Goal: Task Accomplishment & Management: Complete application form

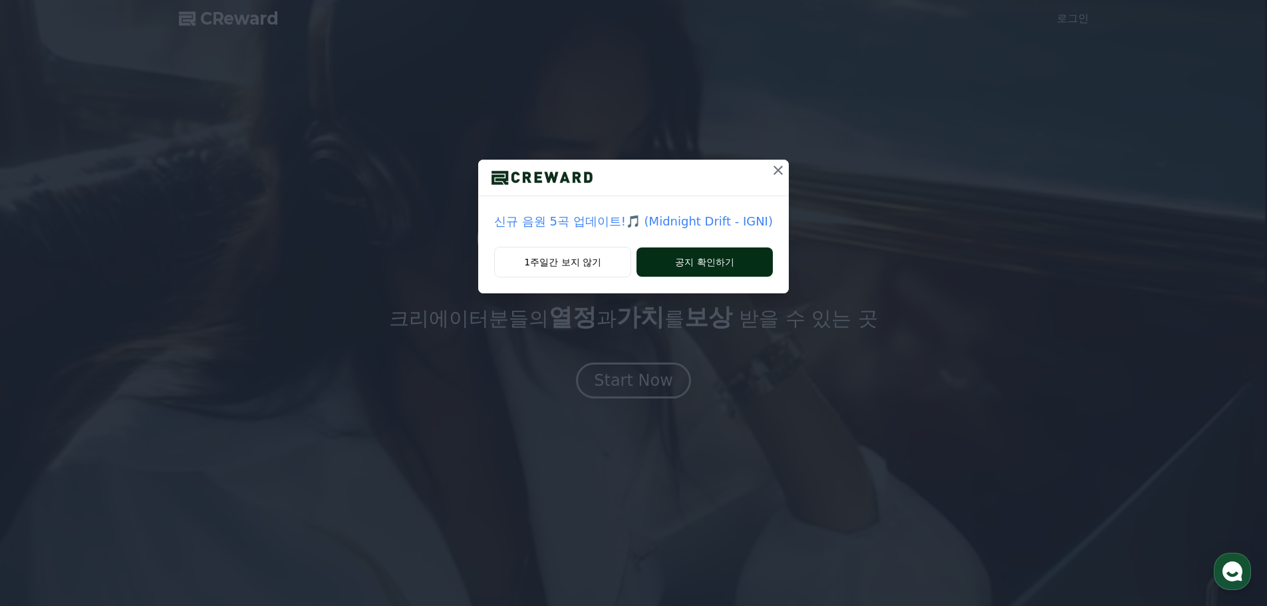
click at [690, 258] on button "공지 확인하기" at bounding box center [704, 261] width 136 height 29
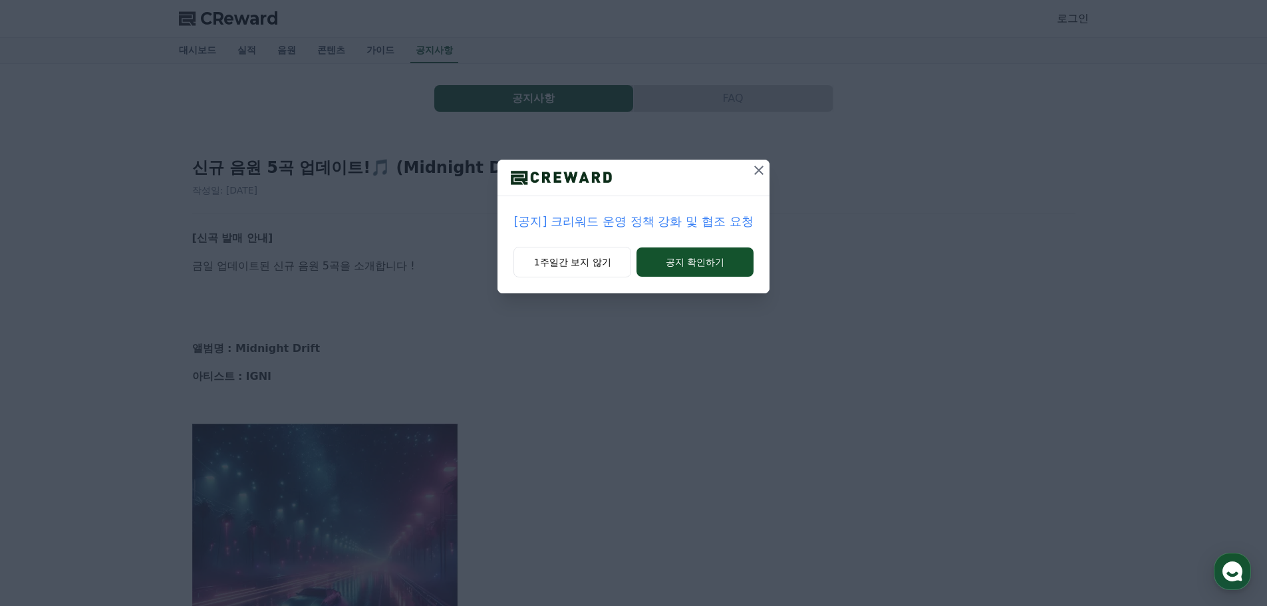
click at [757, 173] on icon at bounding box center [759, 170] width 16 height 16
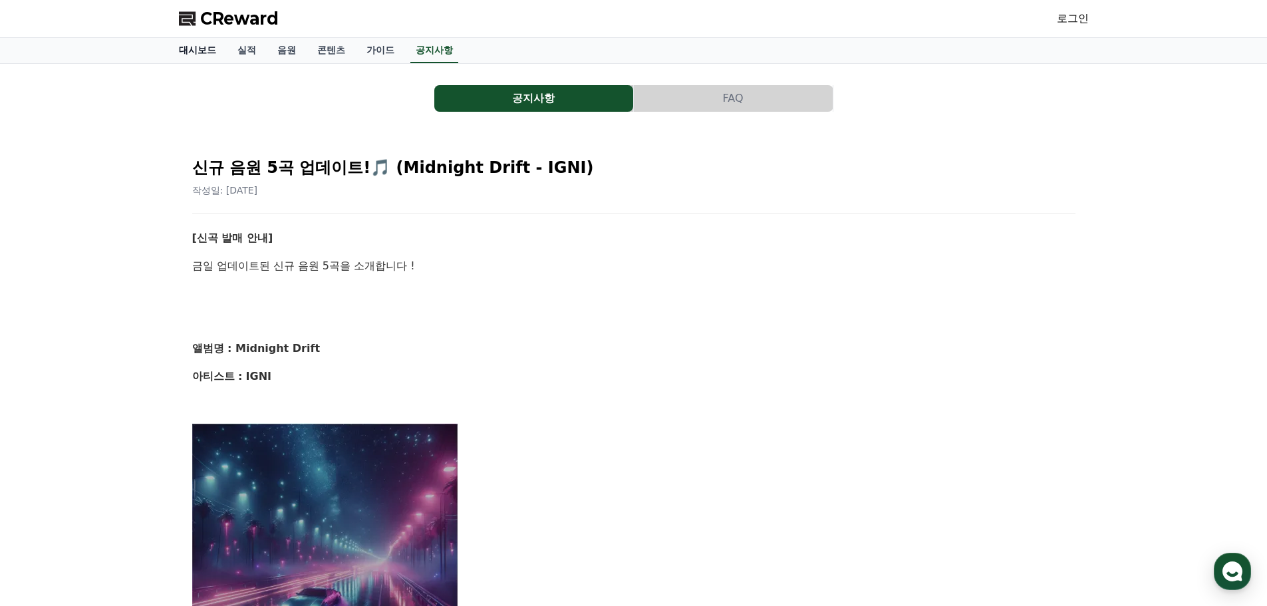
click at [213, 49] on link "대시보드" at bounding box center [197, 50] width 59 height 25
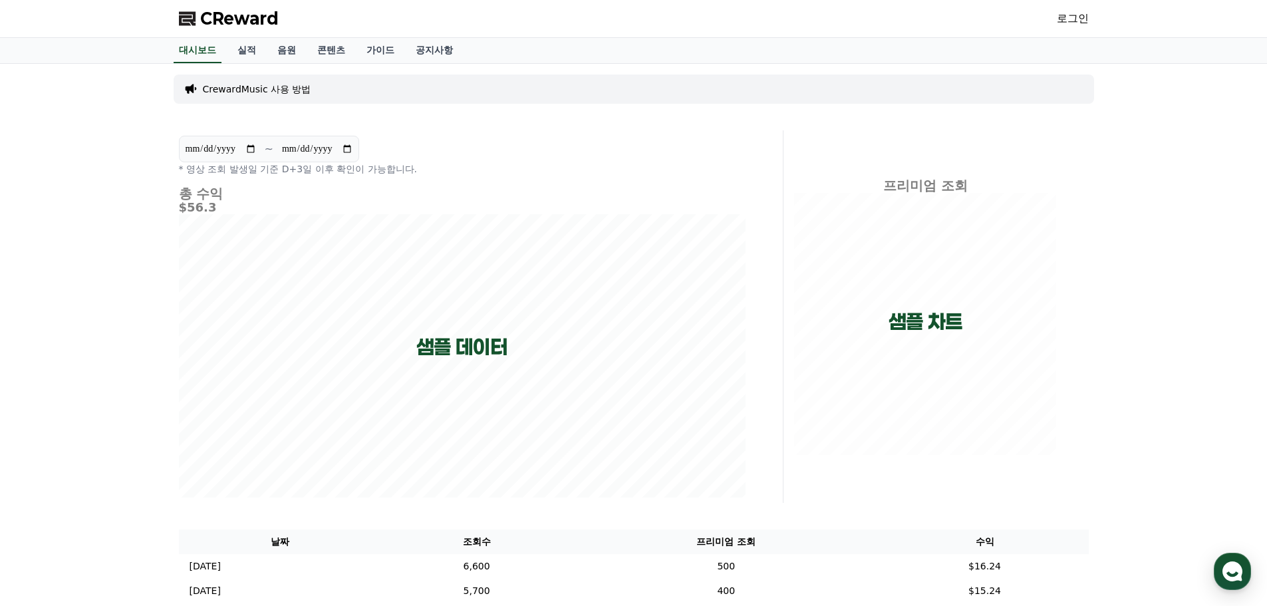
click at [224, 23] on span "CReward" at bounding box center [239, 18] width 78 height 21
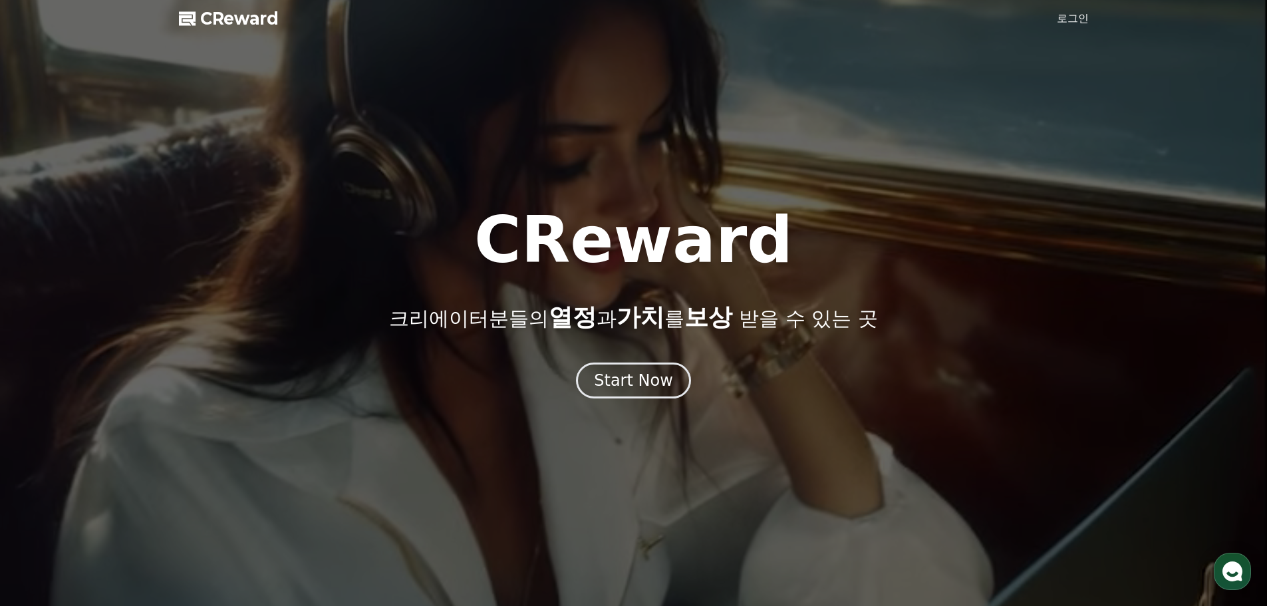
click at [1067, 27] on div at bounding box center [633, 303] width 1267 height 606
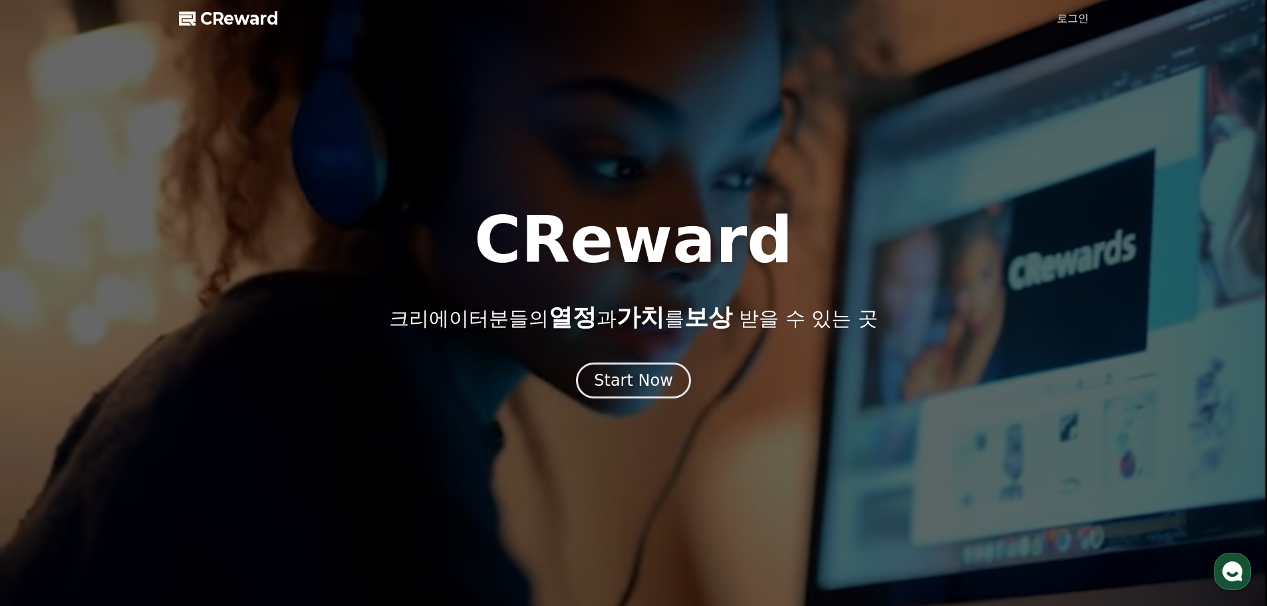
click at [1067, 24] on link "로그인" at bounding box center [1073, 19] width 32 height 16
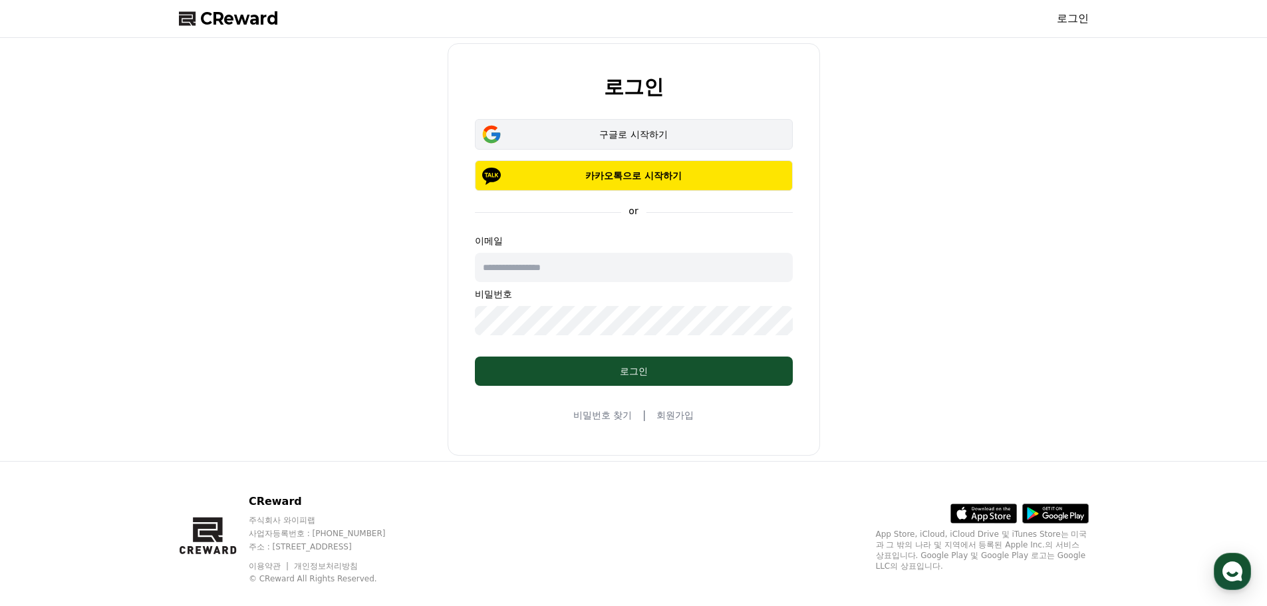
click at [651, 128] on div "구글로 시작하기" at bounding box center [633, 134] width 279 height 13
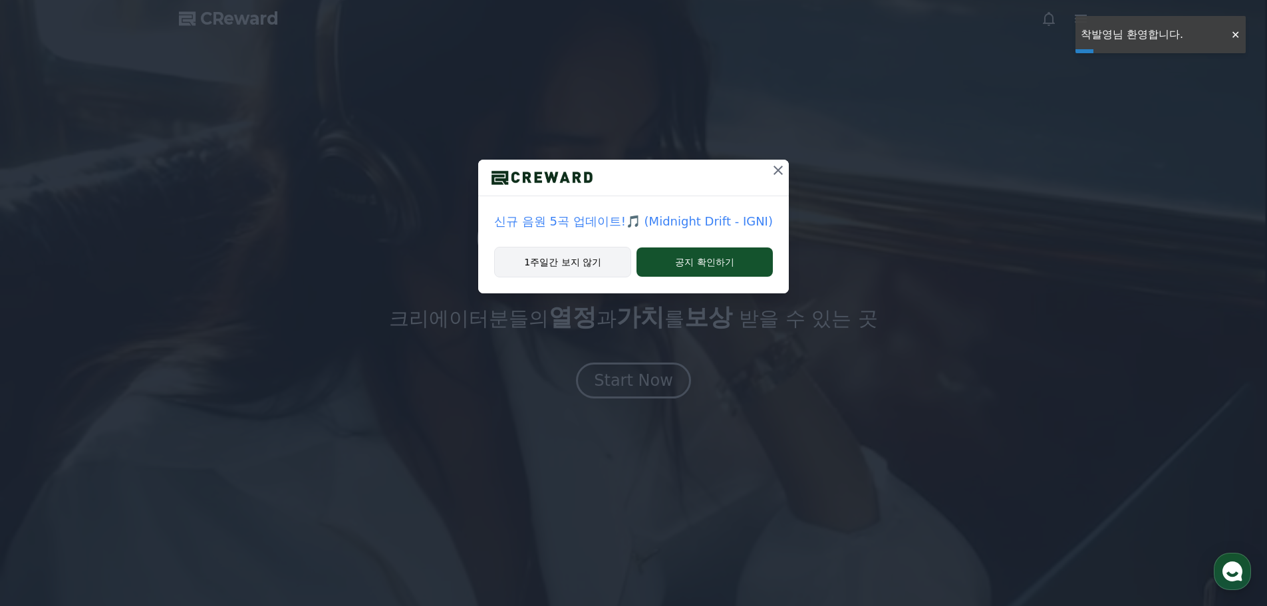
click at [613, 259] on button "1주일간 보지 않기" at bounding box center [562, 262] width 137 height 31
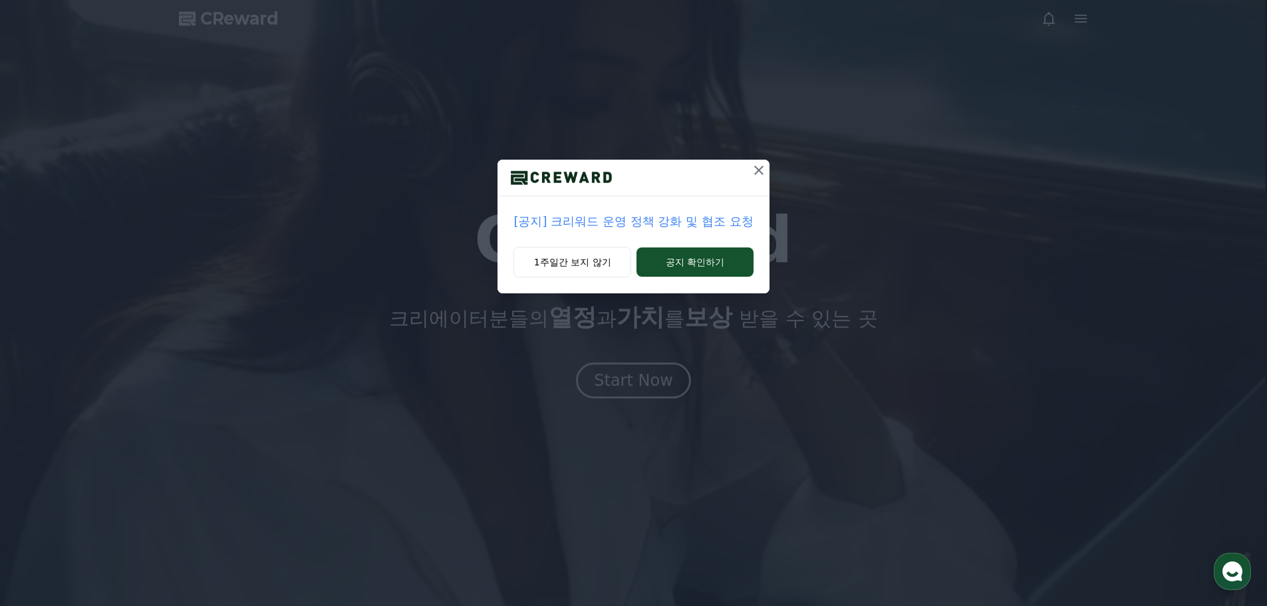
click at [688, 221] on p "[공지] 크리워드 운영 정책 강화 및 협조 요청" at bounding box center [632, 221] width 239 height 19
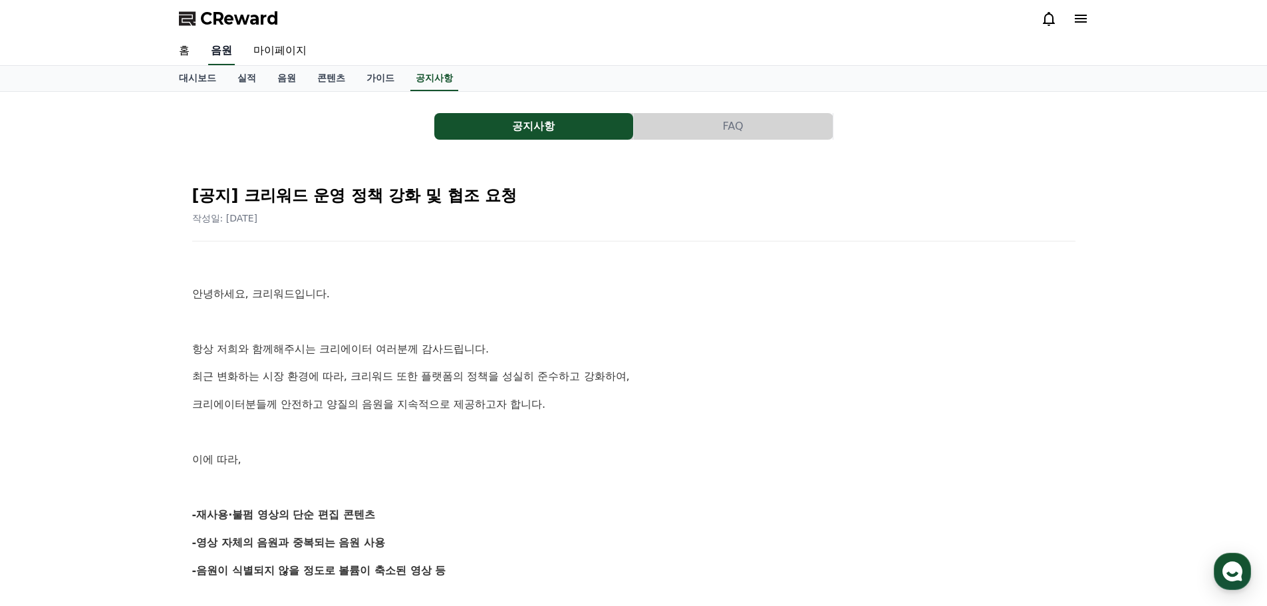
drag, startPoint x: 239, startPoint y: 350, endPoint x: 219, endPoint y: 41, distance: 309.1
click at [227, 13] on span "CReward" at bounding box center [239, 18] width 78 height 21
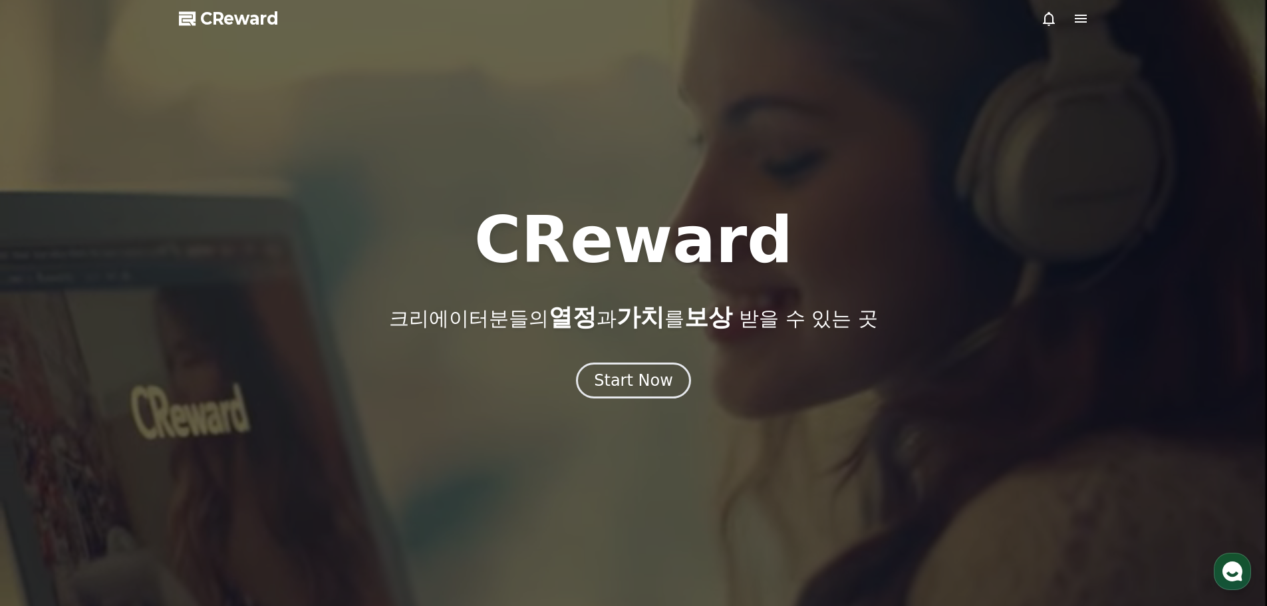
click at [1082, 19] on icon at bounding box center [1081, 19] width 12 height 8
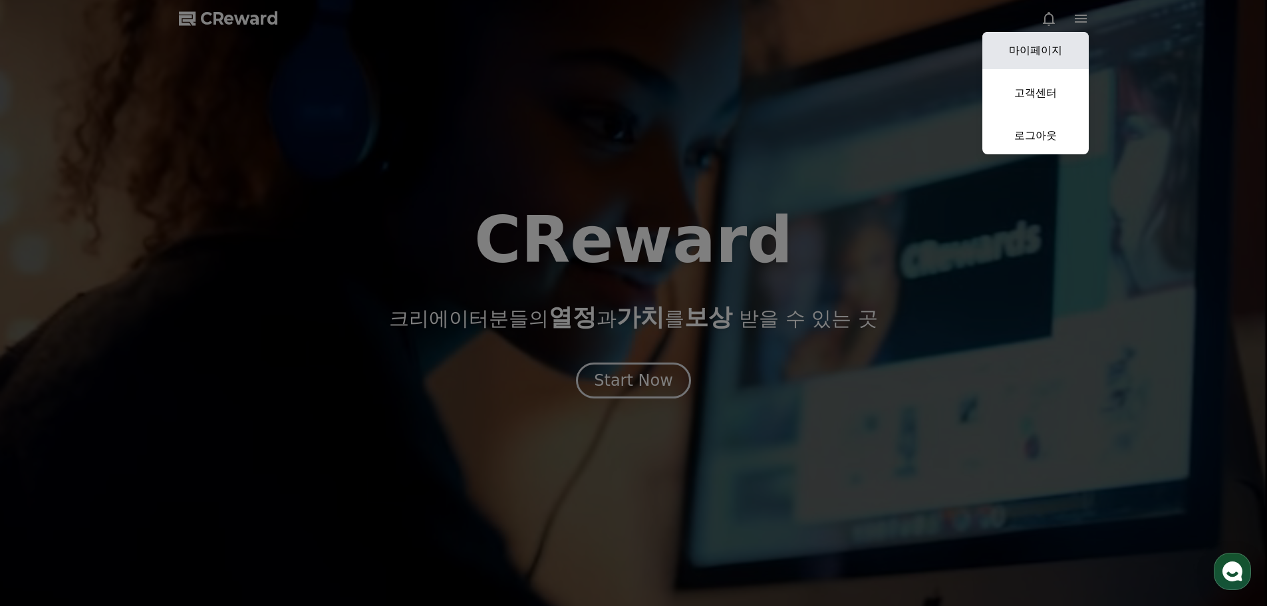
click at [1051, 43] on link "마이페이지" at bounding box center [1035, 50] width 106 height 37
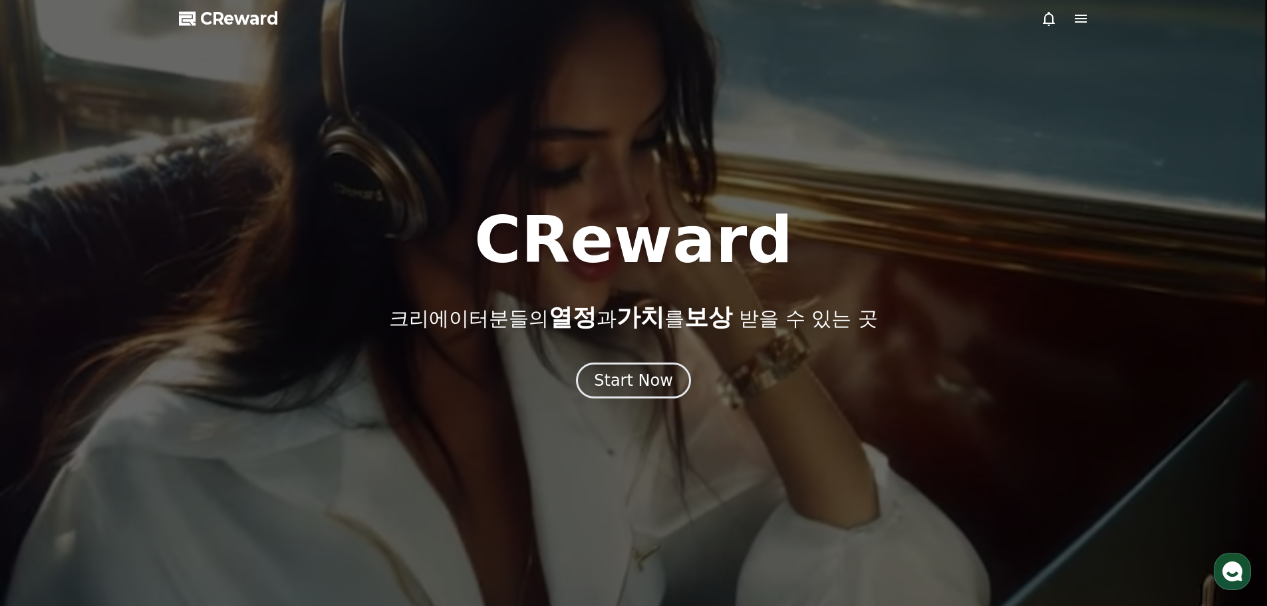
select select "**********"
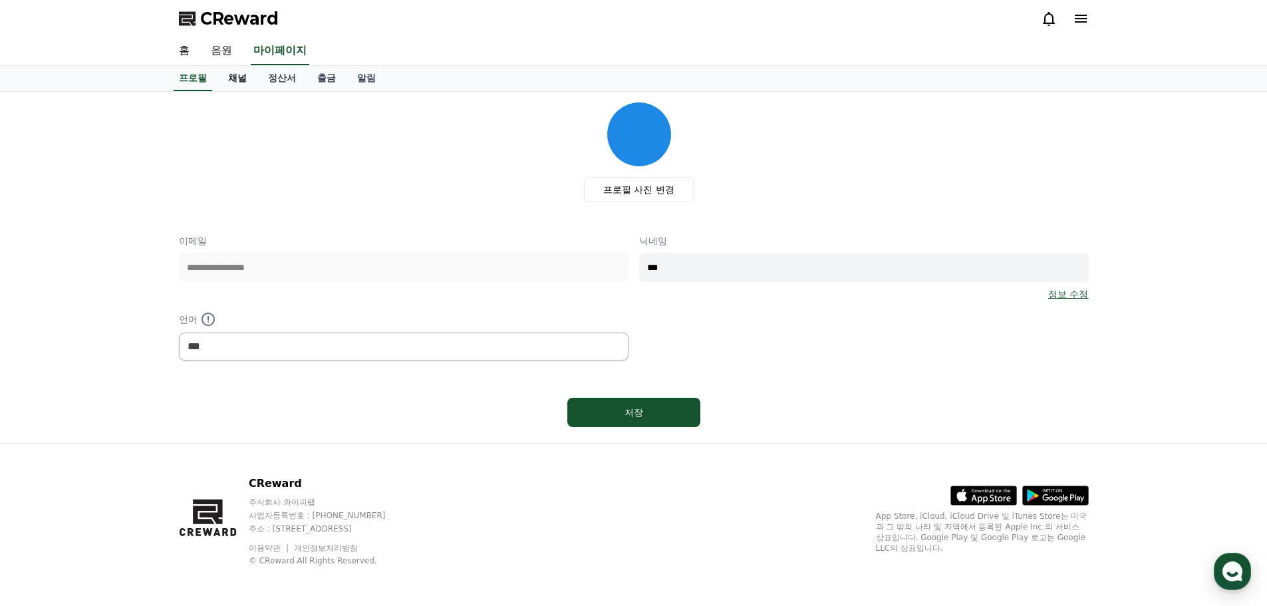
click at [234, 78] on link "채널" at bounding box center [237, 78] width 40 height 25
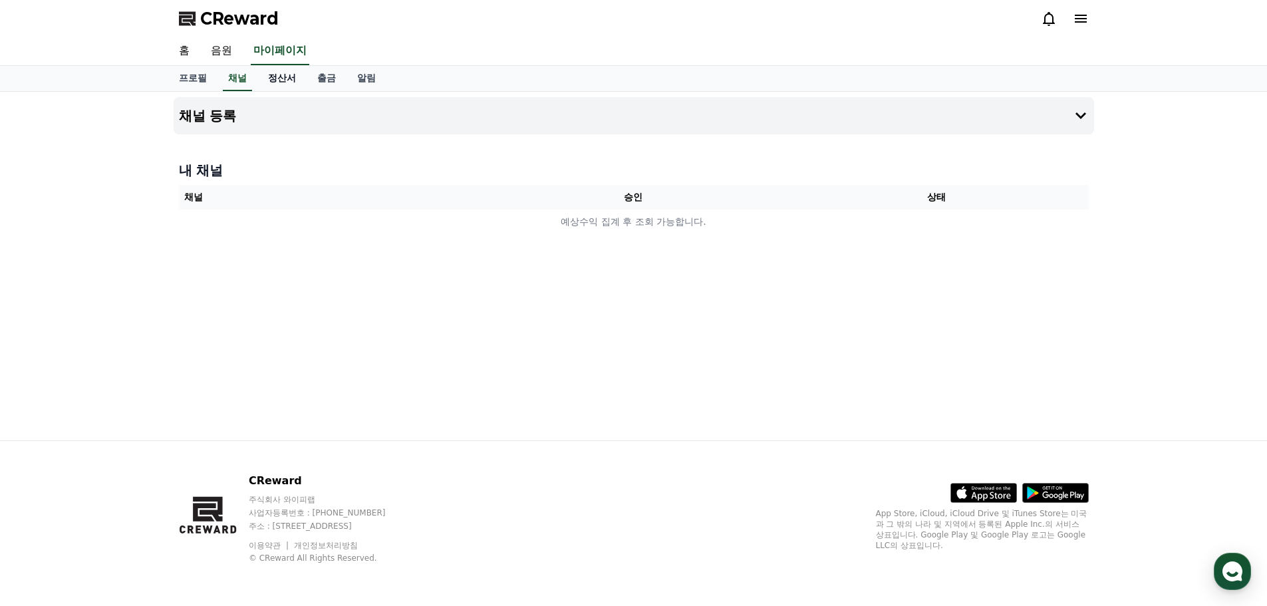
click at [283, 77] on link "정산서" at bounding box center [281, 78] width 49 height 25
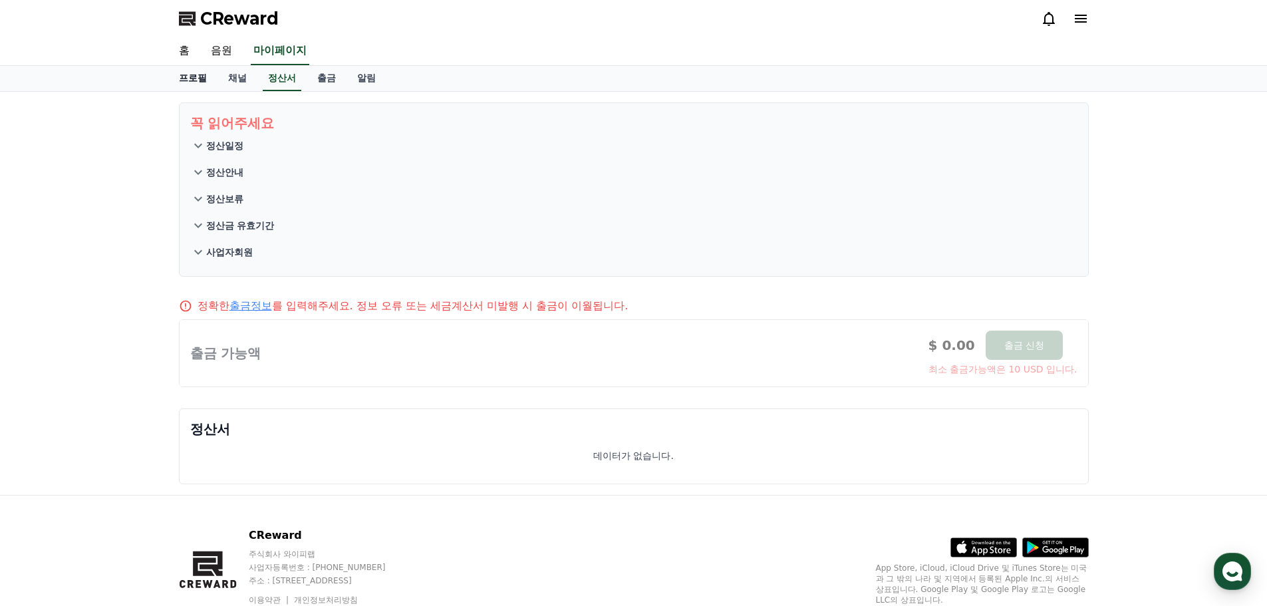
click at [195, 78] on link "프로필" at bounding box center [192, 78] width 49 height 25
select select "**********"
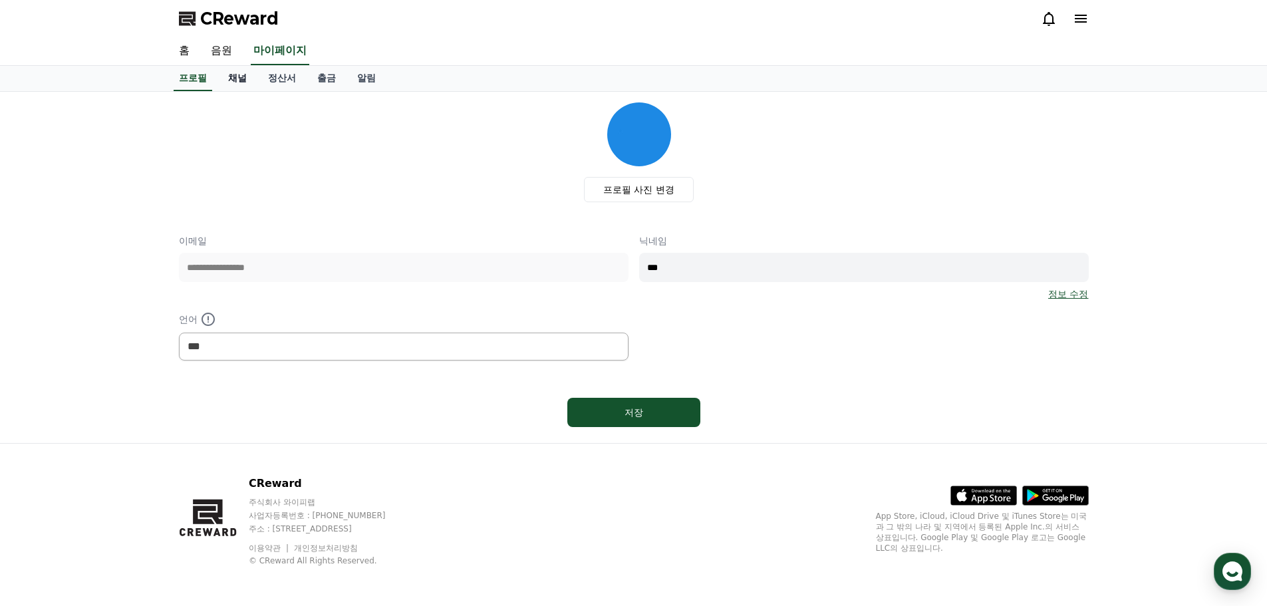
click at [237, 78] on link "채널" at bounding box center [237, 78] width 40 height 25
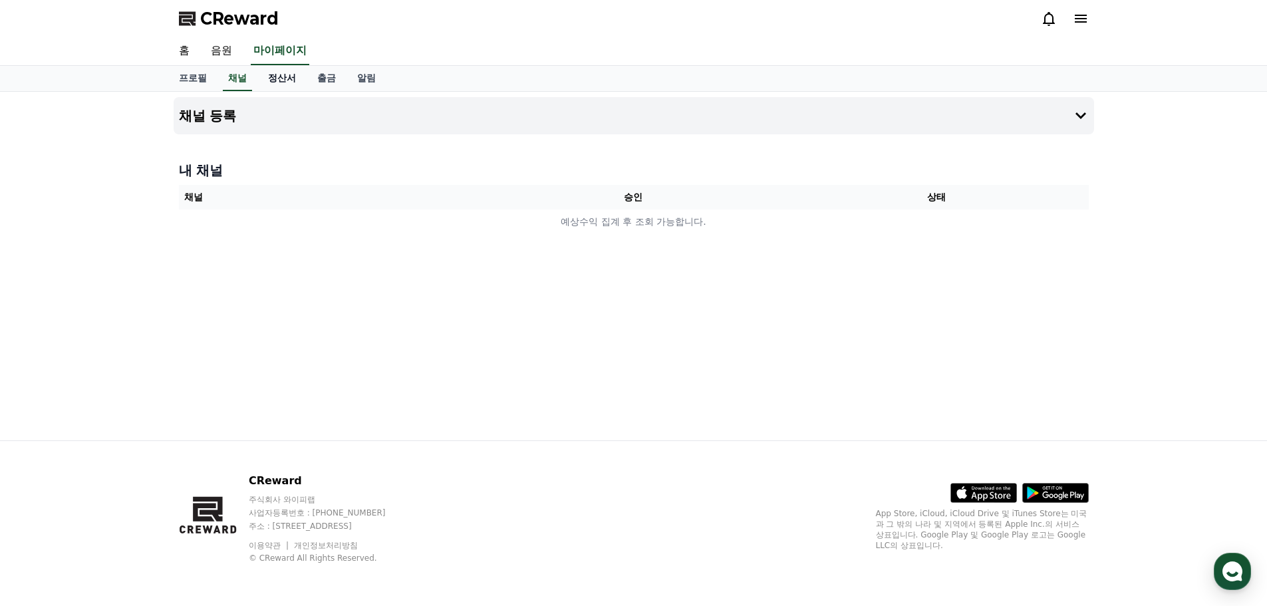
click at [269, 75] on link "정산서" at bounding box center [281, 78] width 49 height 25
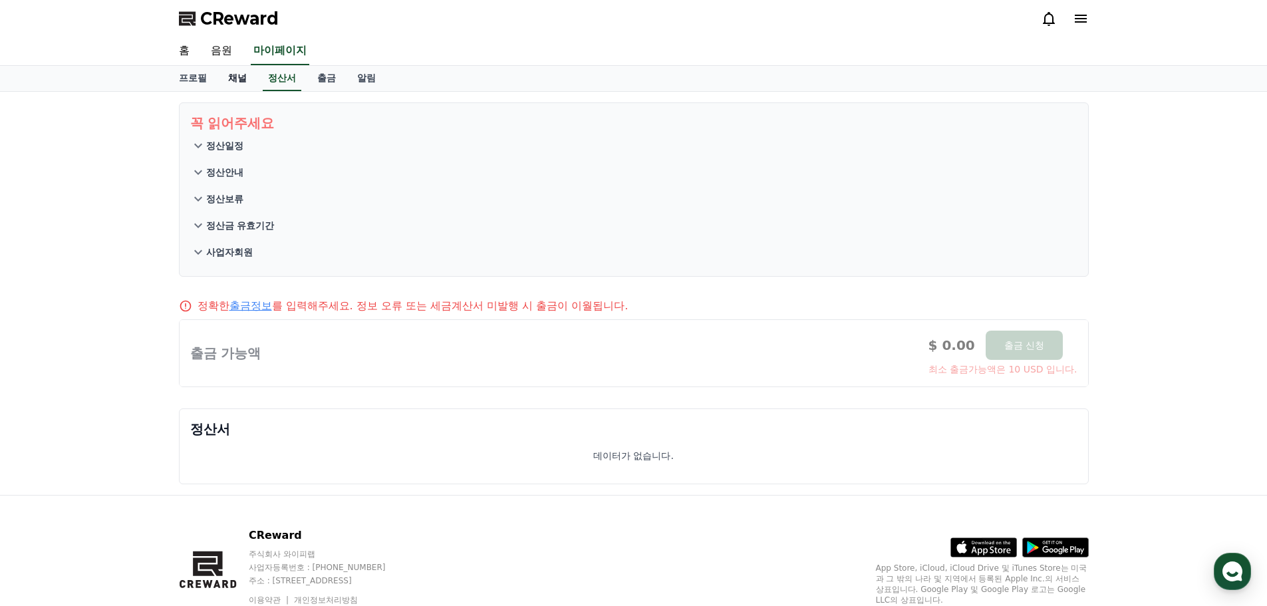
click at [242, 81] on link "채널" at bounding box center [237, 78] width 40 height 25
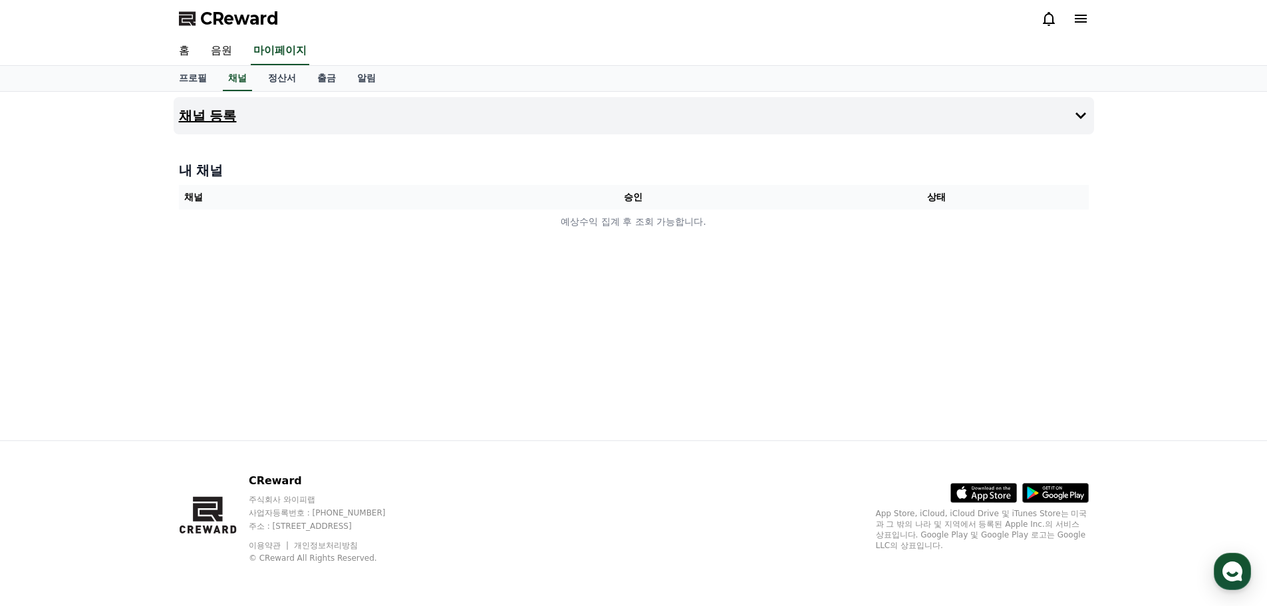
click at [447, 120] on button "채널 등록" at bounding box center [634, 115] width 920 height 37
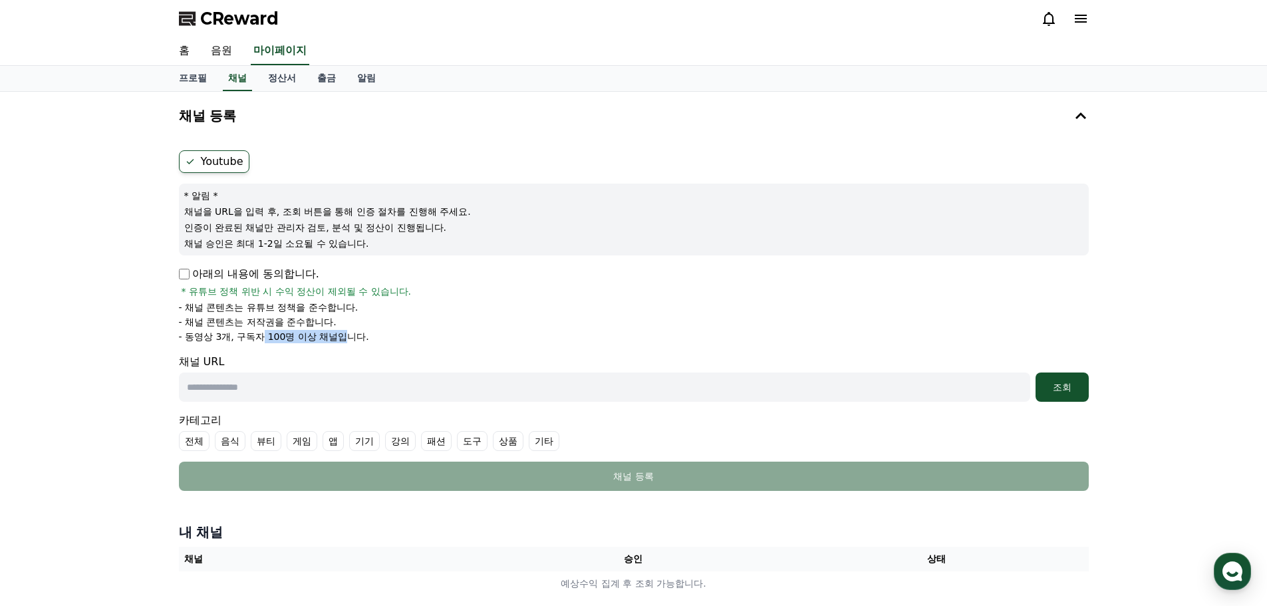
drag, startPoint x: 263, startPoint y: 342, endPoint x: 376, endPoint y: 335, distance: 113.9
click at [350, 336] on p "- 동영상 3개, 구독자 100명 이상 채널입니다." at bounding box center [274, 336] width 190 height 13
click at [378, 335] on li "- 동영상 3개, 구독자 100명 이상 채널입니다." at bounding box center [634, 336] width 910 height 13
drag, startPoint x: 394, startPoint y: 333, endPoint x: 282, endPoint y: 340, distance: 111.9
click at [281, 340] on li "- 동영상 3개, 구독자 100명 이상 채널입니다." at bounding box center [634, 336] width 910 height 13
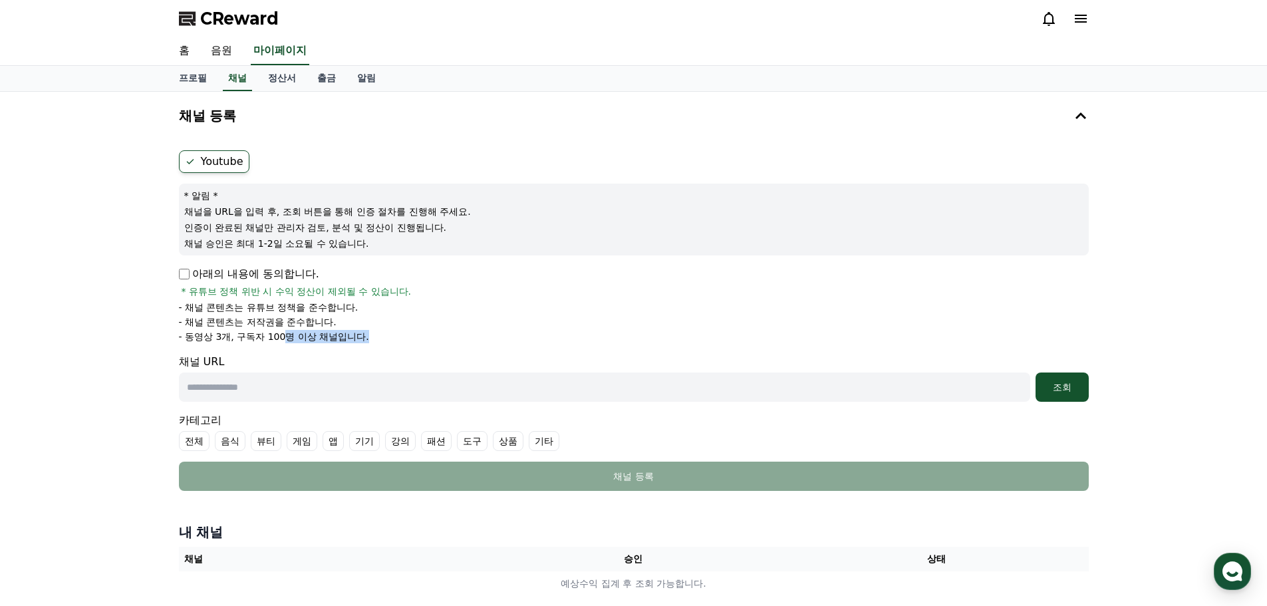
click at [292, 333] on p "- 동영상 3개, 구독자 100명 이상 채널입니다." at bounding box center [274, 336] width 190 height 13
drag, startPoint x: 266, startPoint y: 329, endPoint x: 354, endPoint y: 316, distance: 89.4
click at [277, 328] on ul "- 채널 콘텐츠는 유튜브 정책을 준수합니다. - 채널 콘텐츠는 저작권을 준수합니다. - 동영상 3개, 구독자 100명 이상 채널입니다." at bounding box center [634, 322] width 910 height 43
click at [355, 315] on li "- 채널 콘텐츠는 저작권을 준수합니다." at bounding box center [634, 321] width 910 height 13
click at [345, 289] on span "* 유튜브 정책 위반 시 수익 정산이 제외될 수 있습니다." at bounding box center [297, 291] width 230 height 13
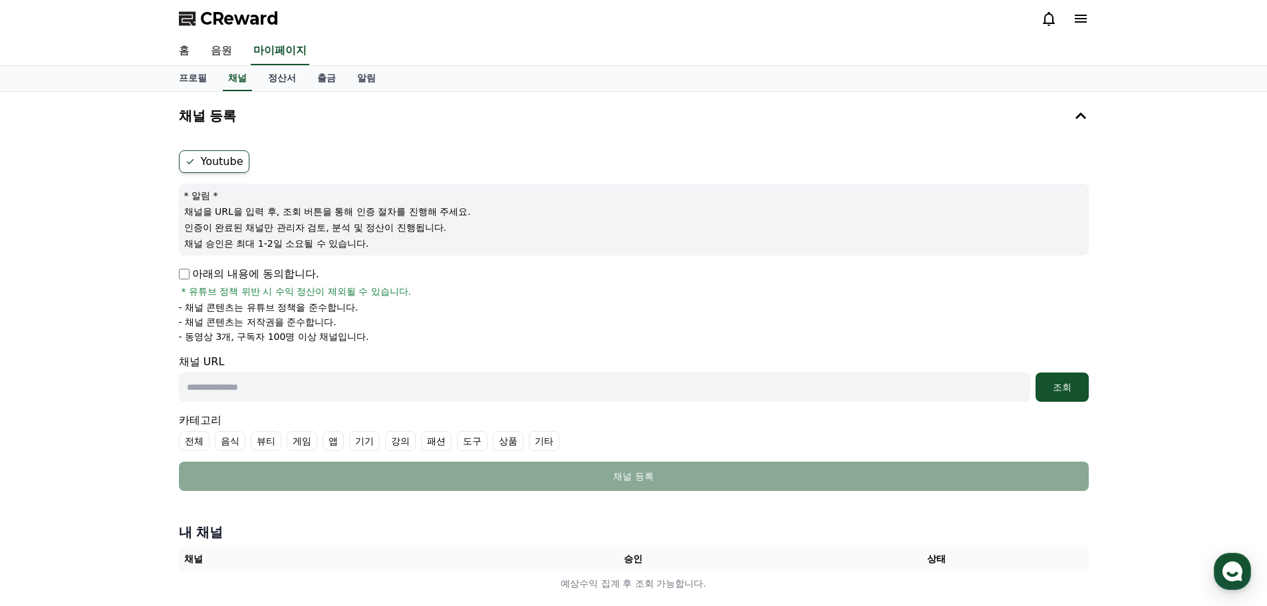
click at [259, 21] on span "CReward" at bounding box center [239, 18] width 78 height 21
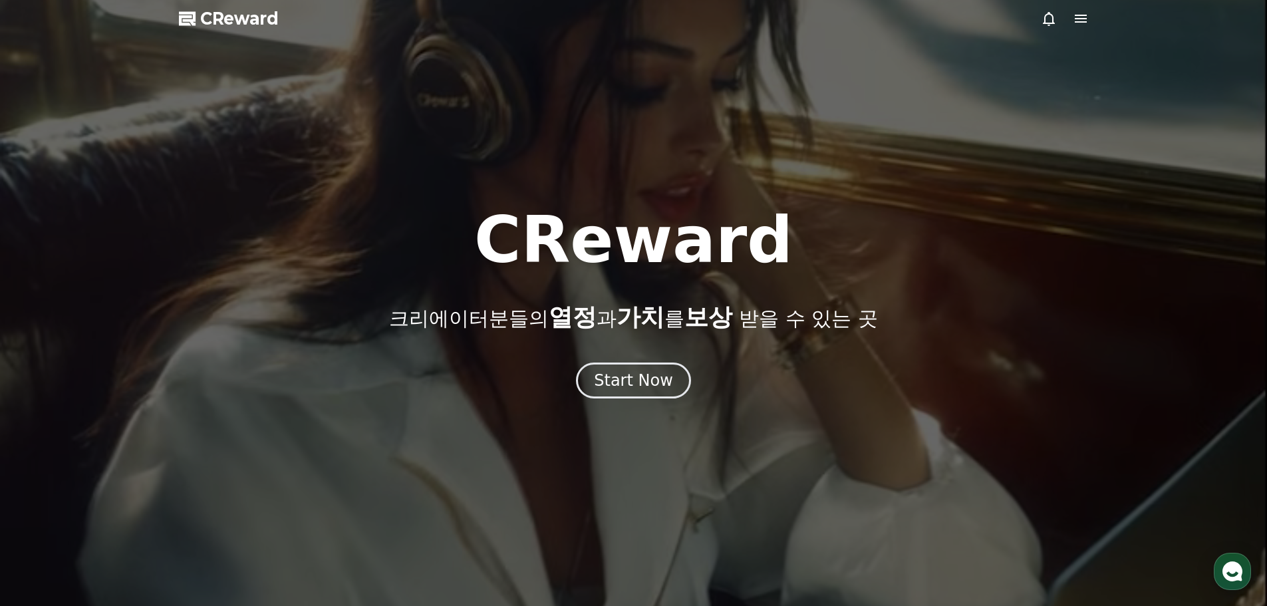
click at [1057, 64] on div at bounding box center [633, 303] width 1267 height 606
